Goal: Transaction & Acquisition: Register for event/course

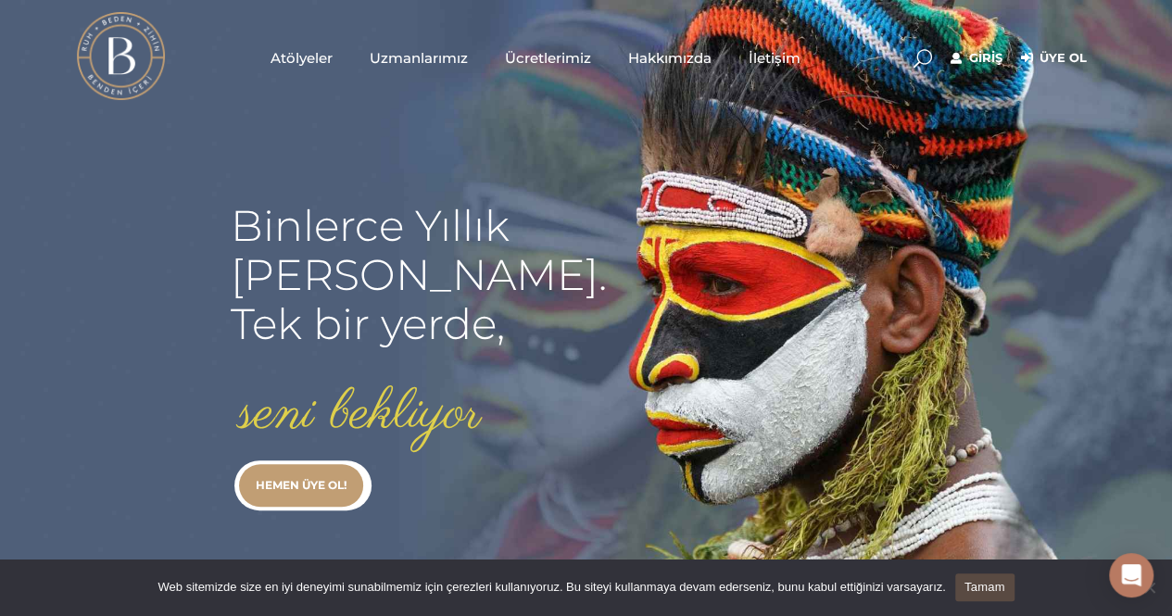
click at [976, 47] on link "Giriş" at bounding box center [977, 58] width 52 height 22
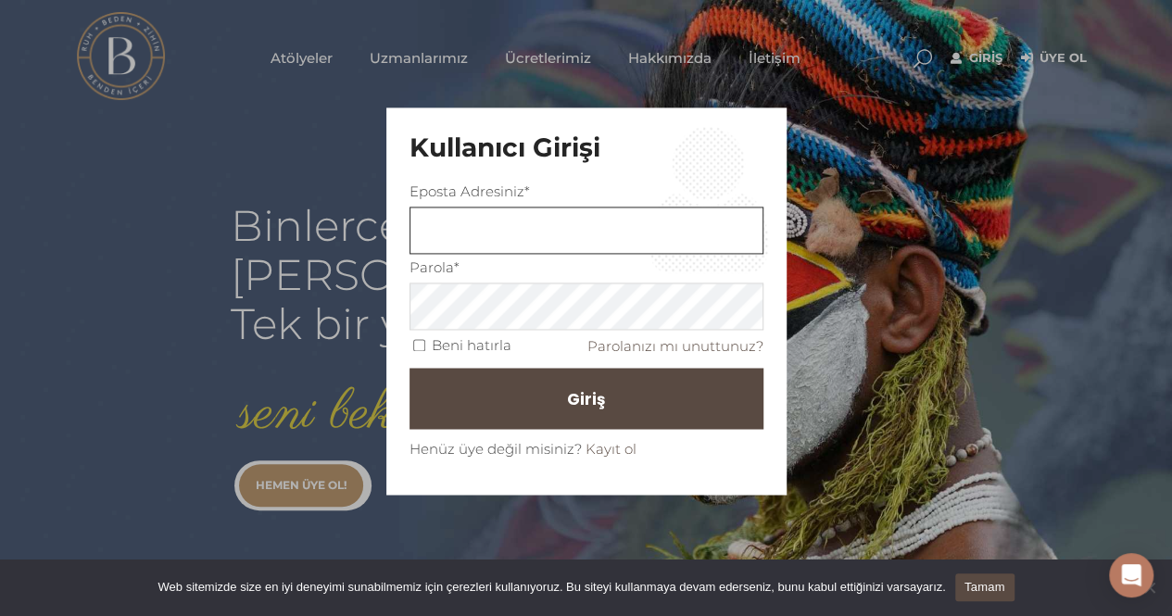
click at [513, 218] on input "text" at bounding box center [586, 231] width 354 height 47
type input "burcukurb@gmail.com"
click at [584, 409] on span "Giriş" at bounding box center [594, 398] width 38 height 31
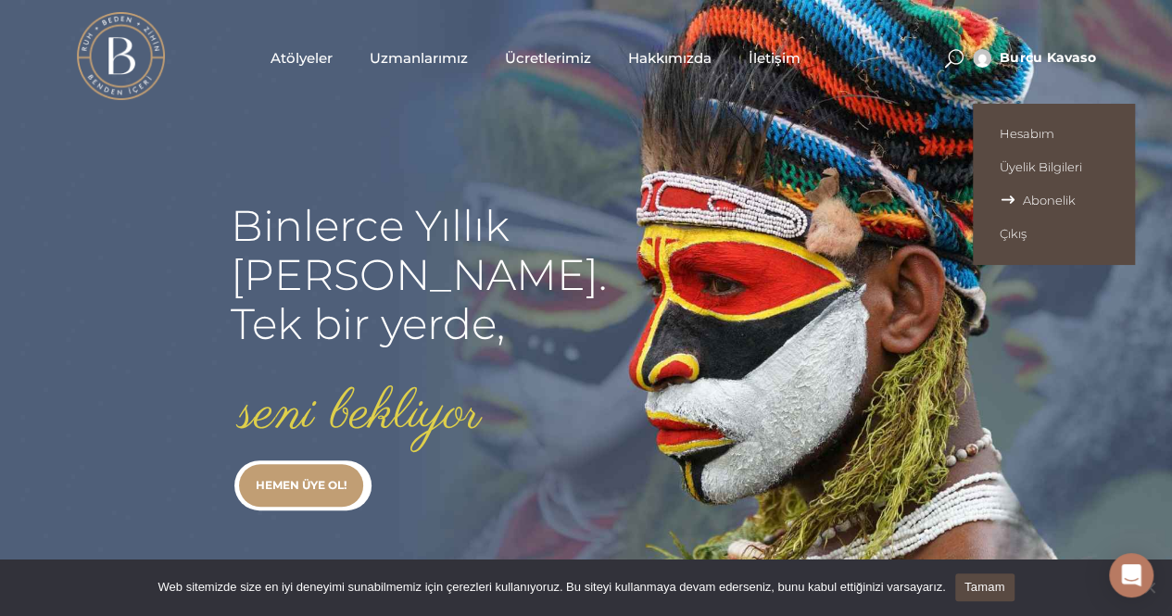
click at [1010, 199] on span "Abonelik" at bounding box center [1054, 200] width 108 height 15
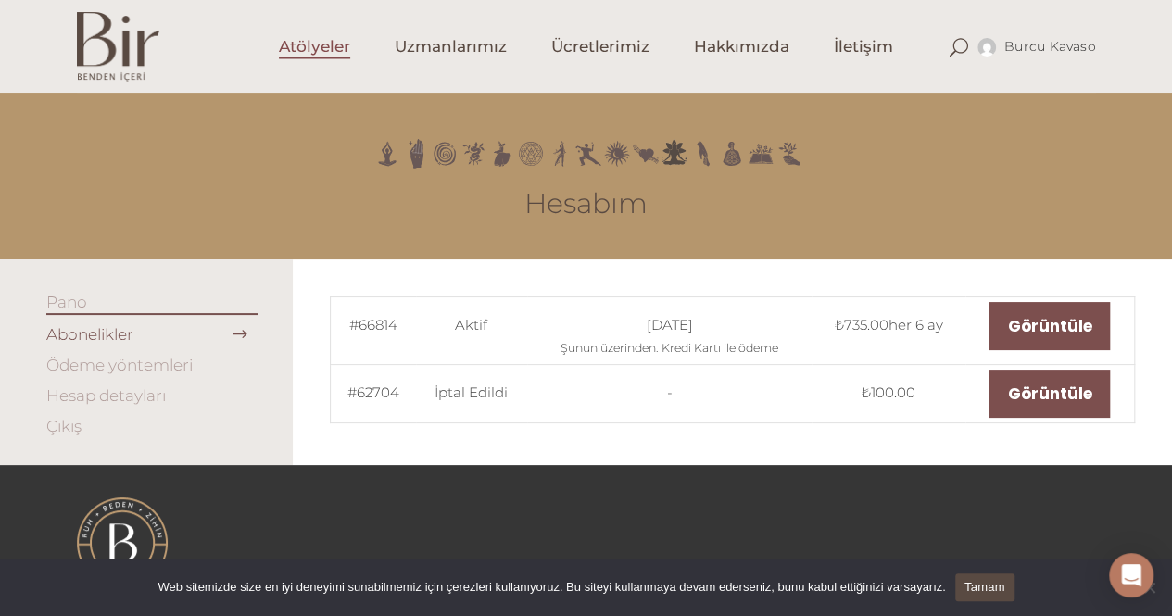
click at [316, 41] on span "Atölyeler" at bounding box center [314, 46] width 71 height 21
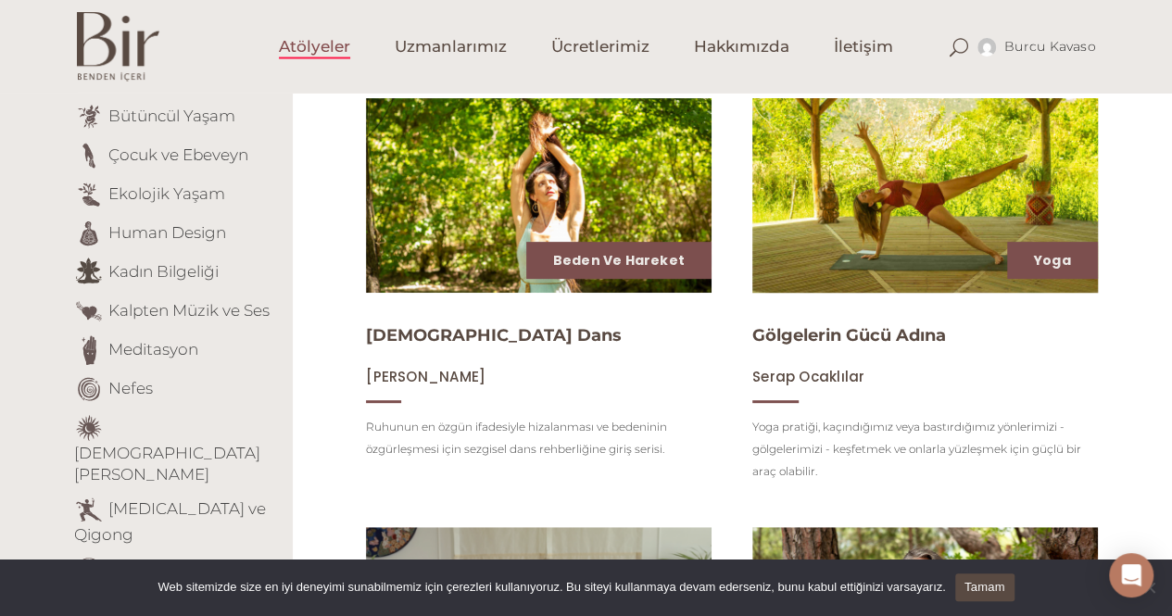
scroll to position [278, 0]
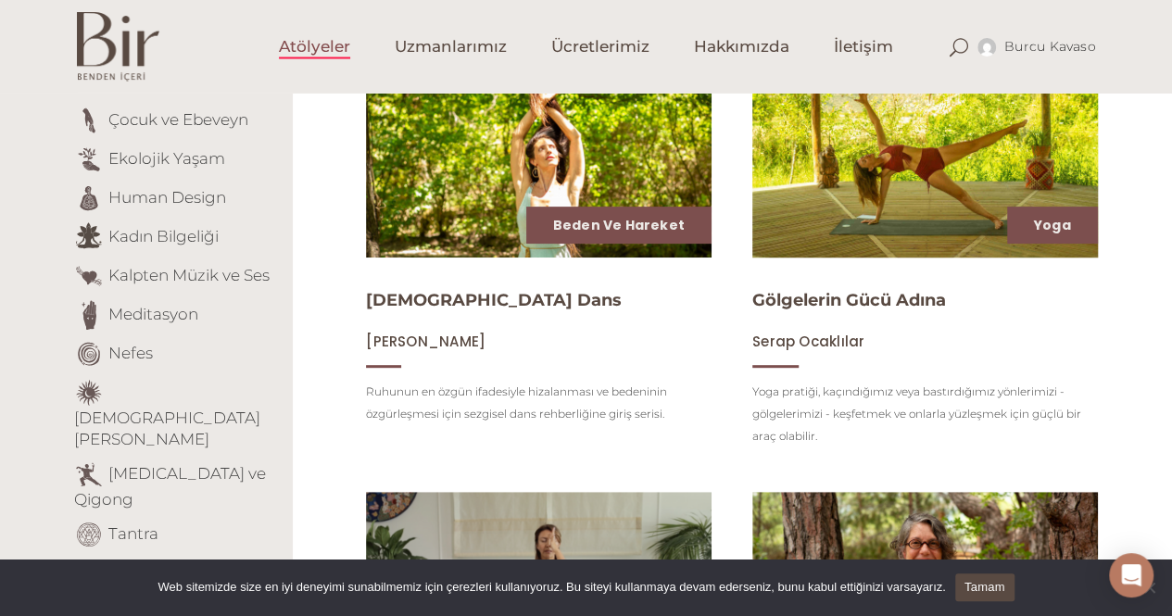
click at [930, 223] on img at bounding box center [925, 160] width 356 height 200
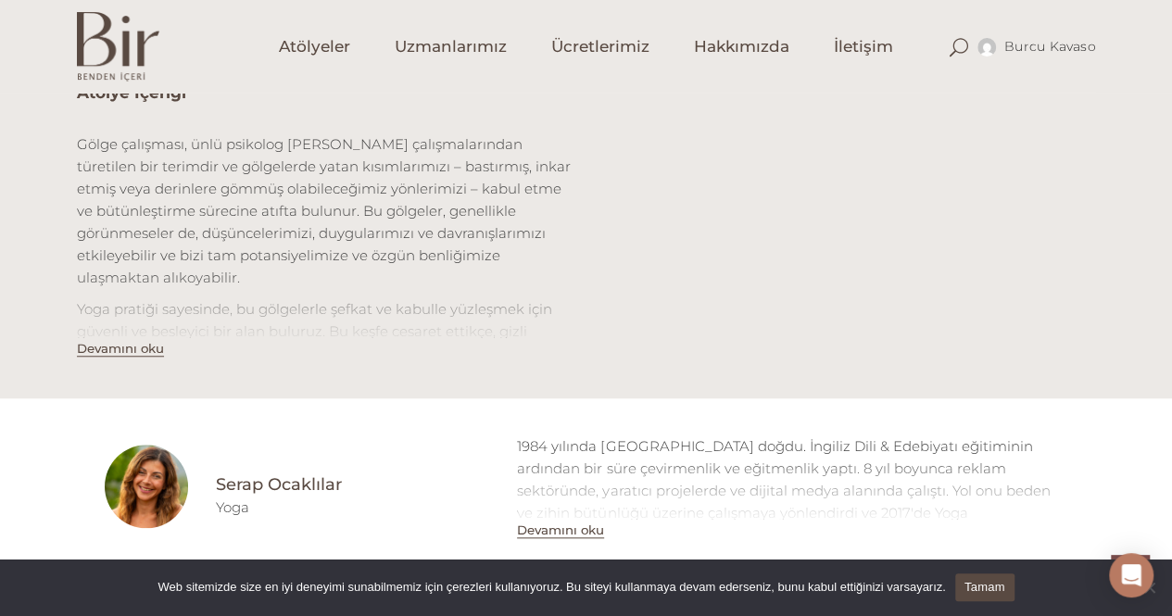
scroll to position [649, 0]
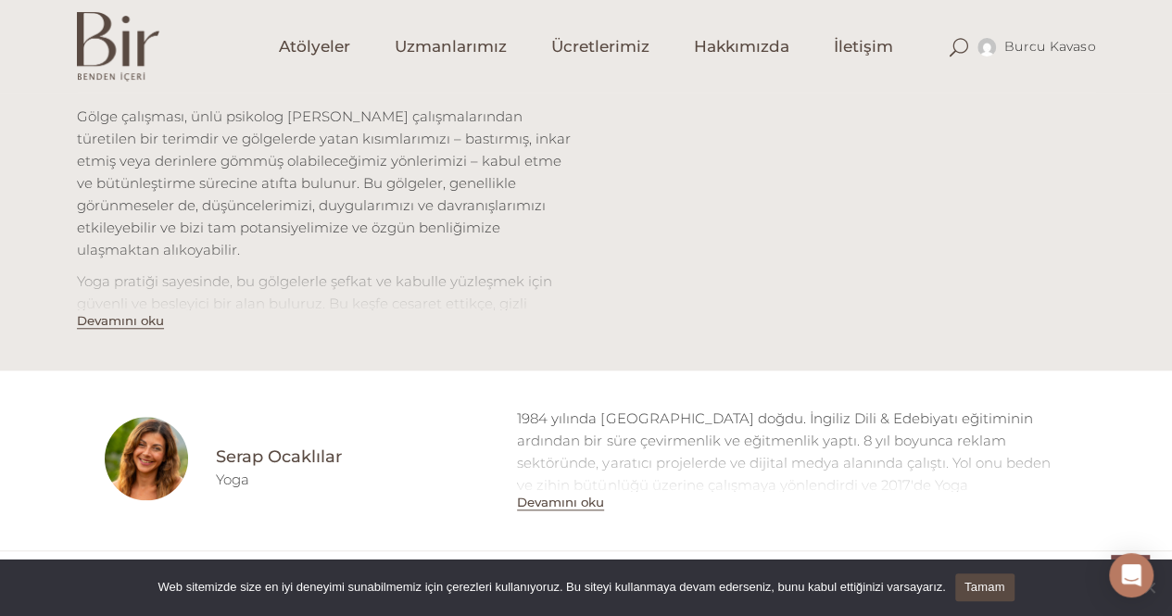
click at [122, 321] on button "Devamını oku" at bounding box center [120, 321] width 87 height 16
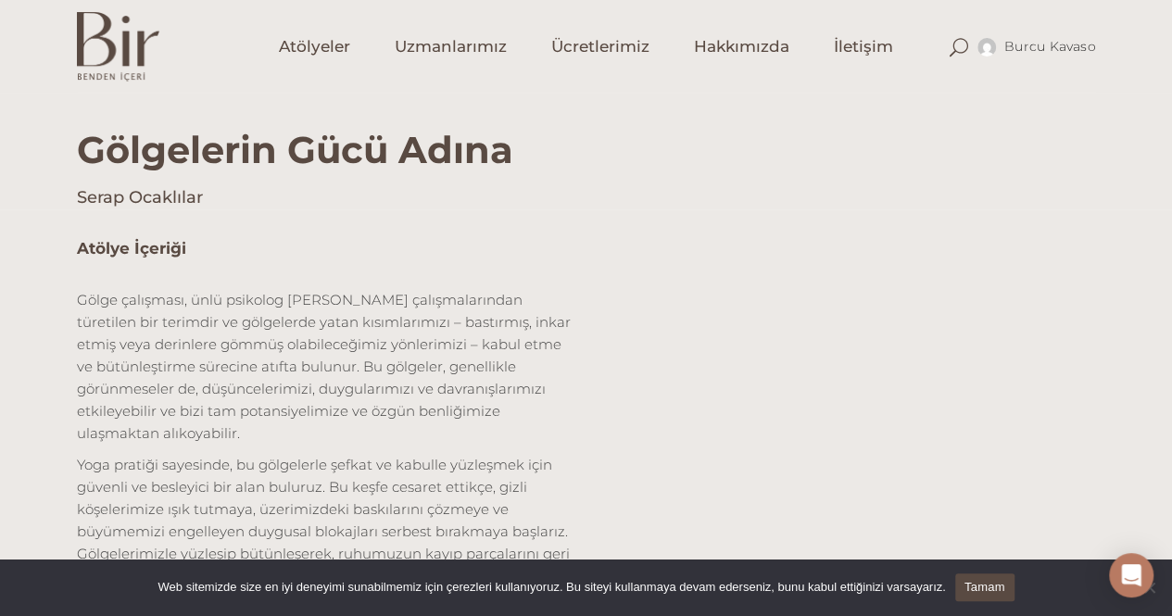
scroll to position [463, 0]
